Goal: Information Seeking & Learning: Learn about a topic

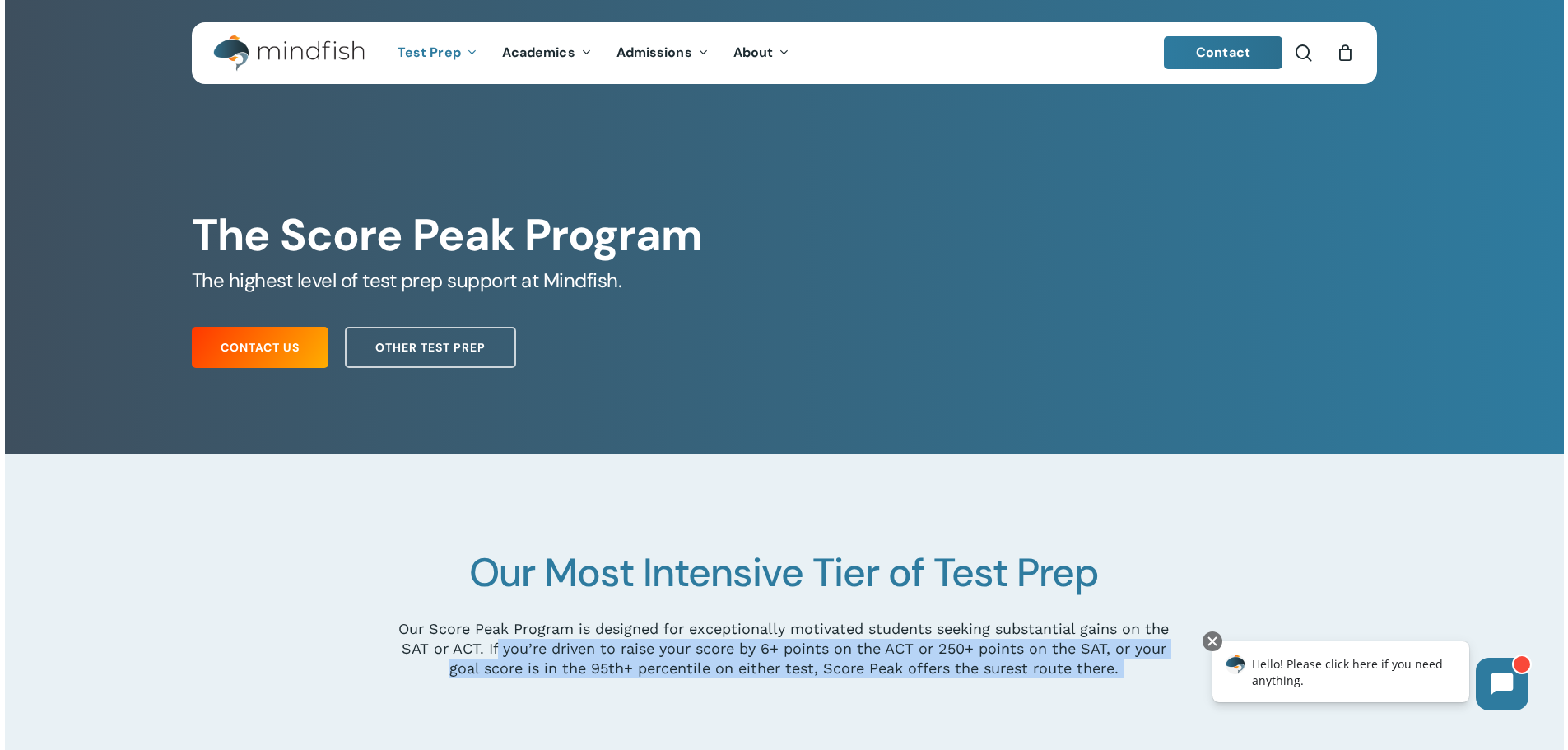
drag, startPoint x: 1693, startPoint y: 1276, endPoint x: 2346, endPoint y: 1219, distance: 655.5
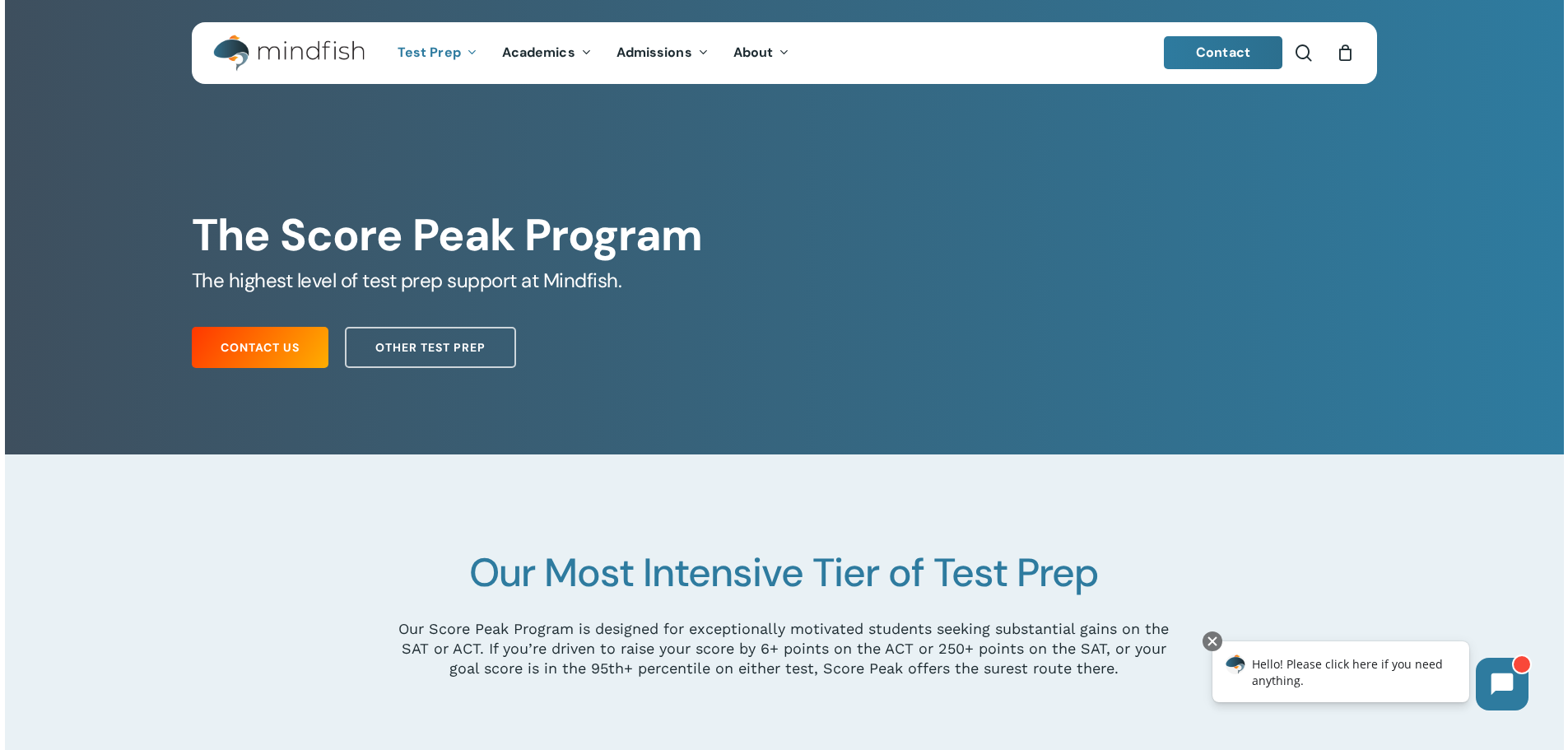
click at [1063, 617] on div "Our Most Intensive Tier of Test Prep Our Score Peak Program is designed for exc…" at bounding box center [784, 614] width 781 height 130
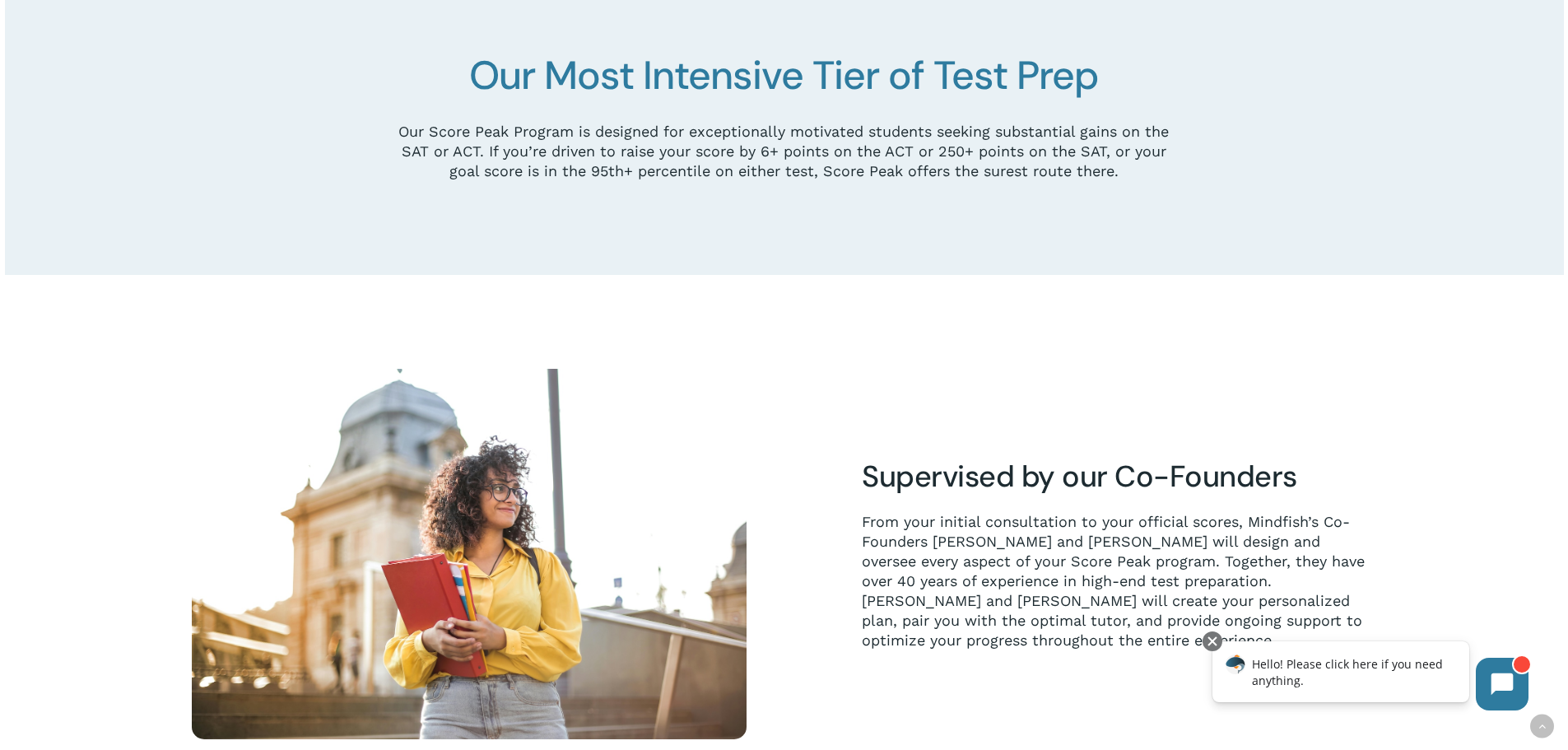
scroll to position [494, 0]
